Goal: Task Accomplishment & Management: Manage account settings

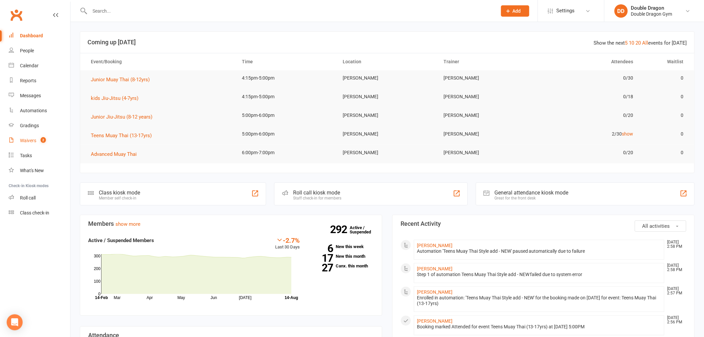
click at [37, 141] on link "Waivers 2" at bounding box center [40, 140] width 62 height 15
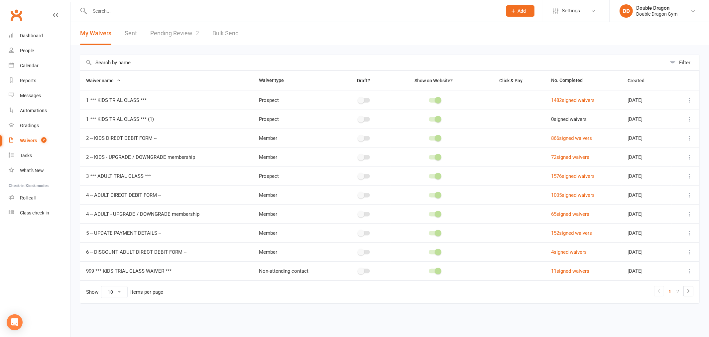
click at [176, 33] on link "Pending Review 2" at bounding box center [174, 33] width 49 height 23
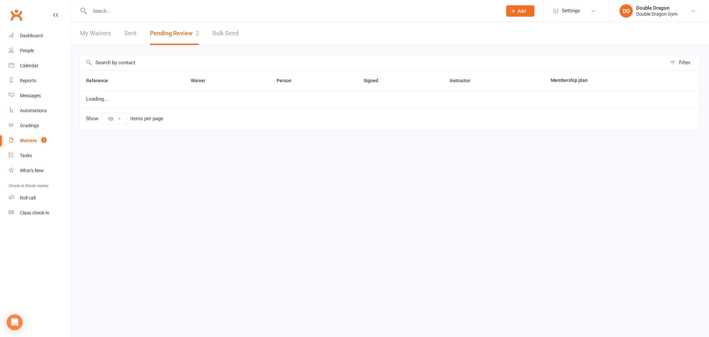
select select "100"
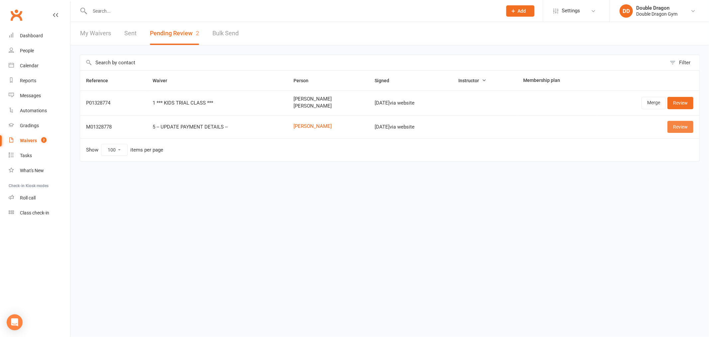
click at [672, 127] on link "Review" at bounding box center [681, 127] width 26 height 12
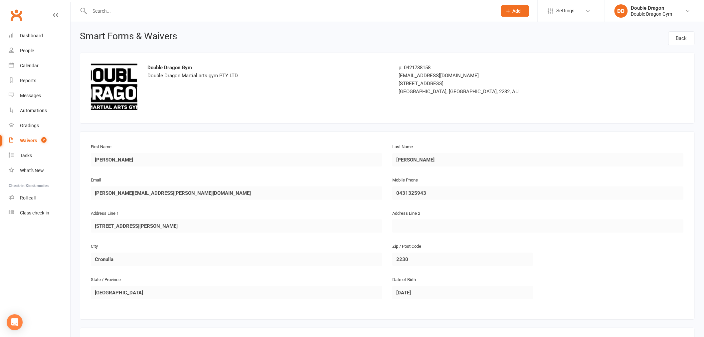
select select "100"
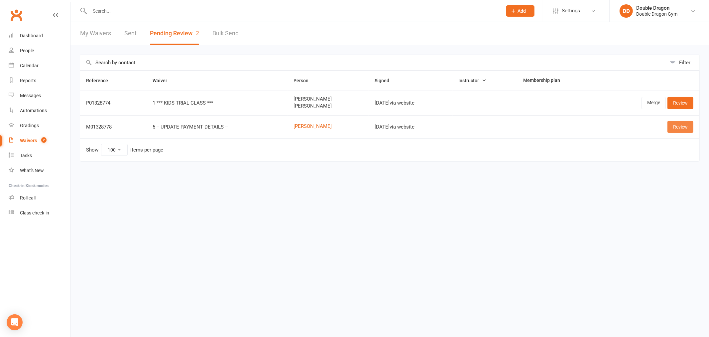
click at [687, 127] on link "Review" at bounding box center [681, 127] width 26 height 12
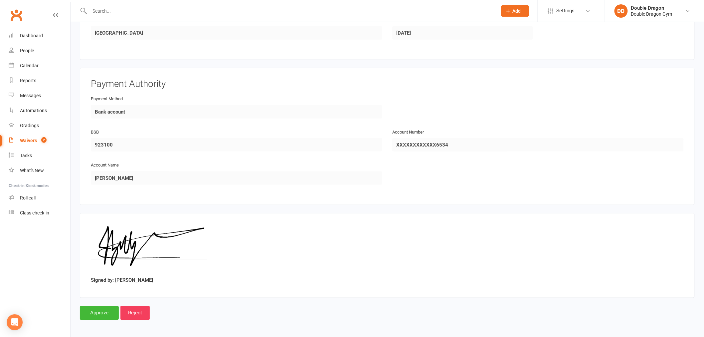
scroll to position [260, 0]
click at [98, 311] on input "Approve" at bounding box center [99, 312] width 39 height 14
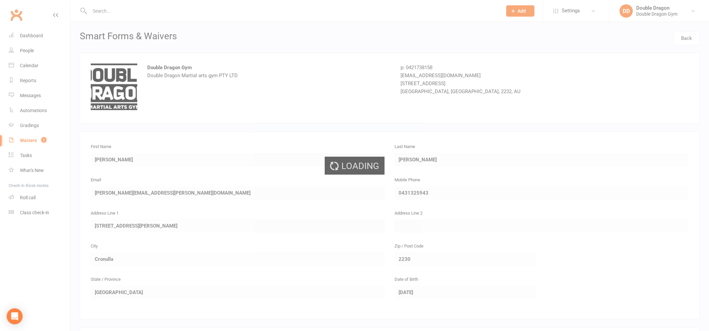
select select "100"
